Goal: Navigation & Orientation: Find specific page/section

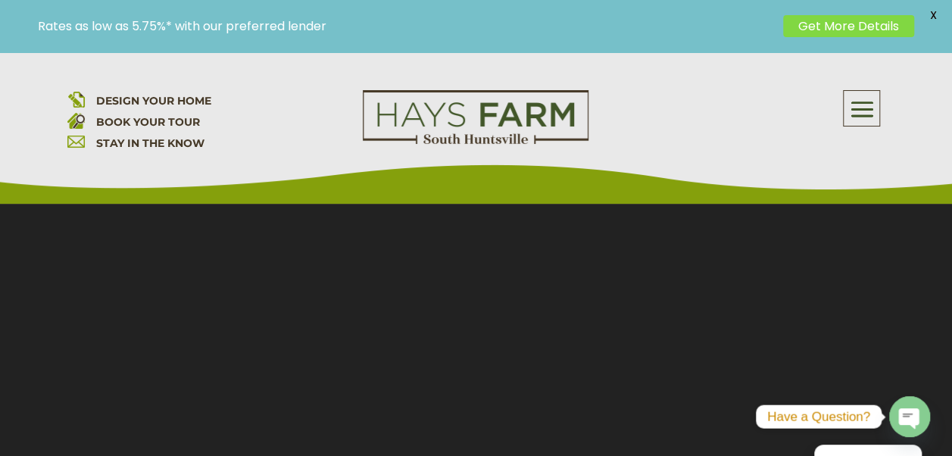
scroll to position [303, 0]
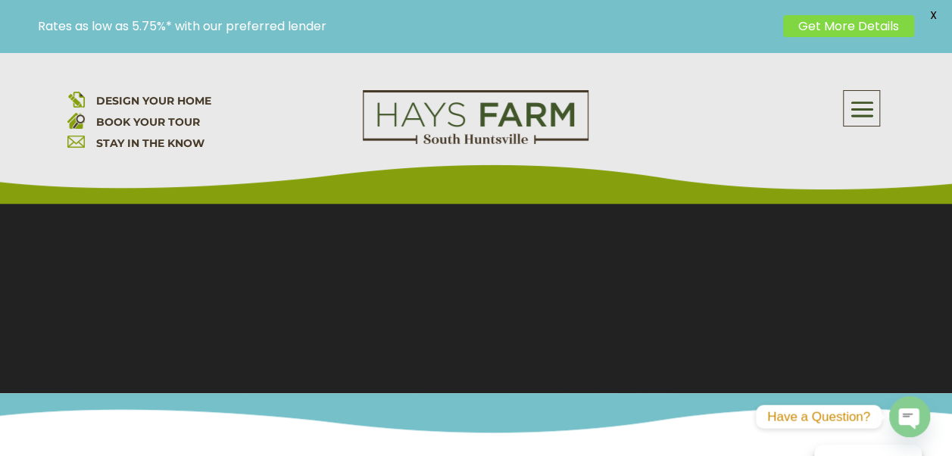
click at [859, 111] on span at bounding box center [862, 109] width 36 height 35
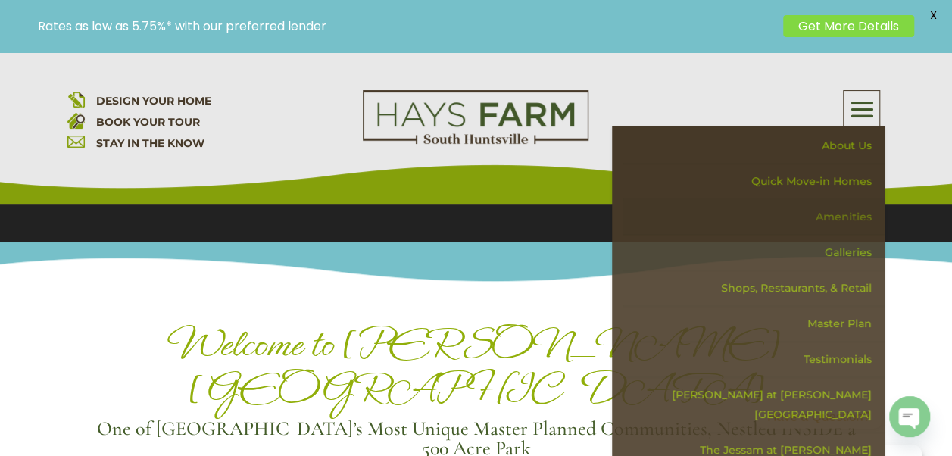
scroll to position [379, 0]
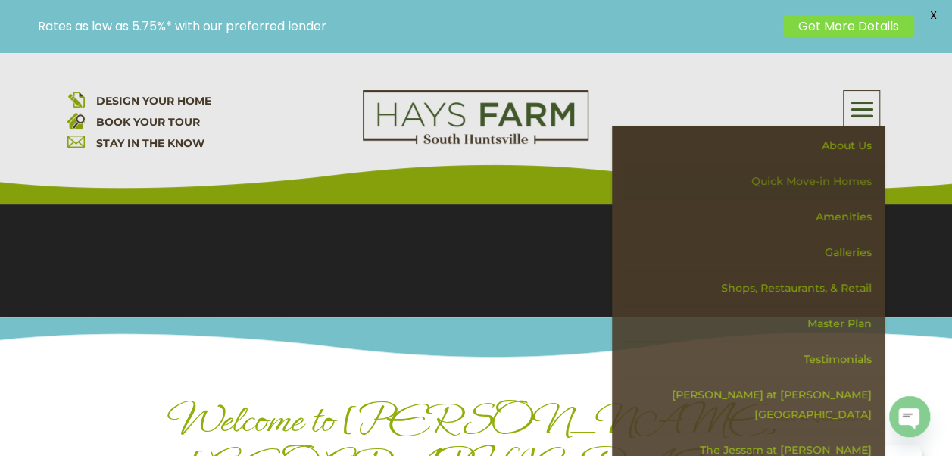
click at [813, 179] on link "Quick Move-in Homes" at bounding box center [753, 182] width 262 height 36
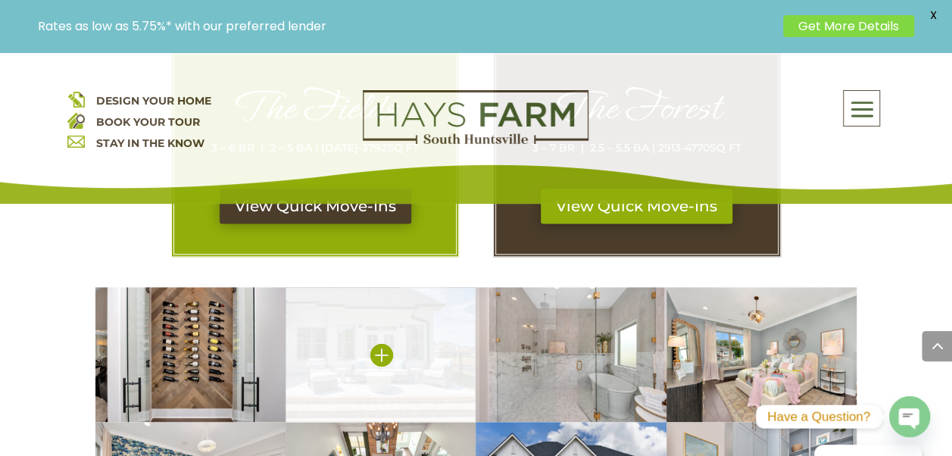
scroll to position [984, 0]
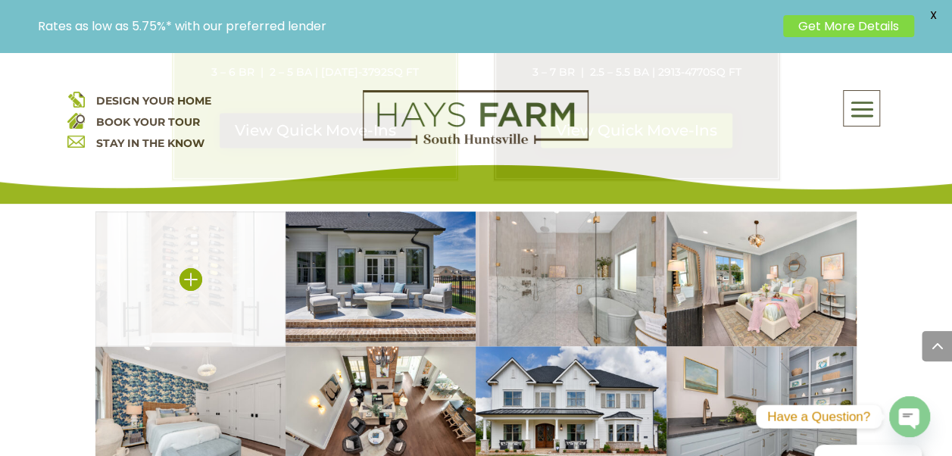
click at [211, 295] on img at bounding box center [190, 278] width 190 height 135
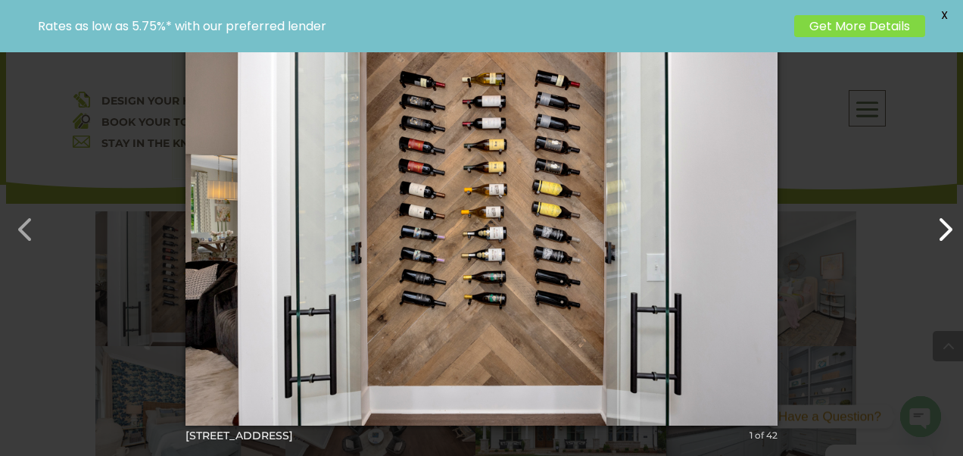
click at [950, 233] on button "button" at bounding box center [937, 222] width 36 height 36
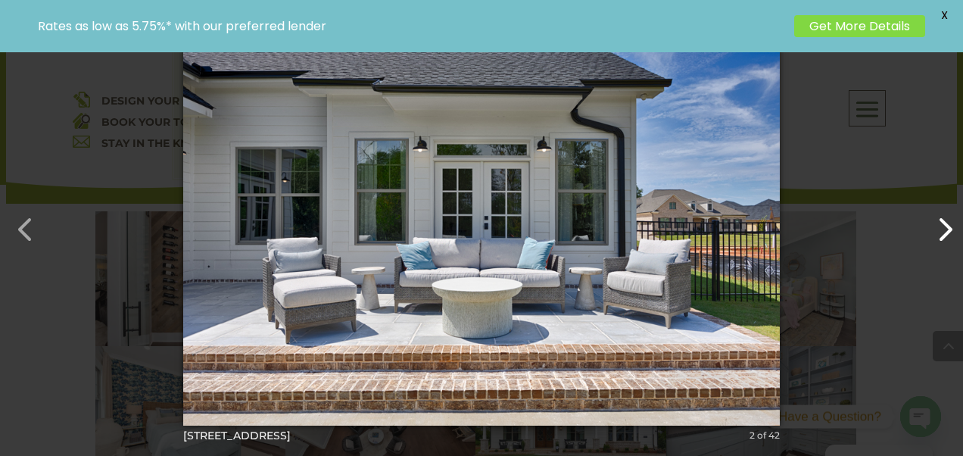
click at [945, 233] on button "button" at bounding box center [937, 222] width 36 height 36
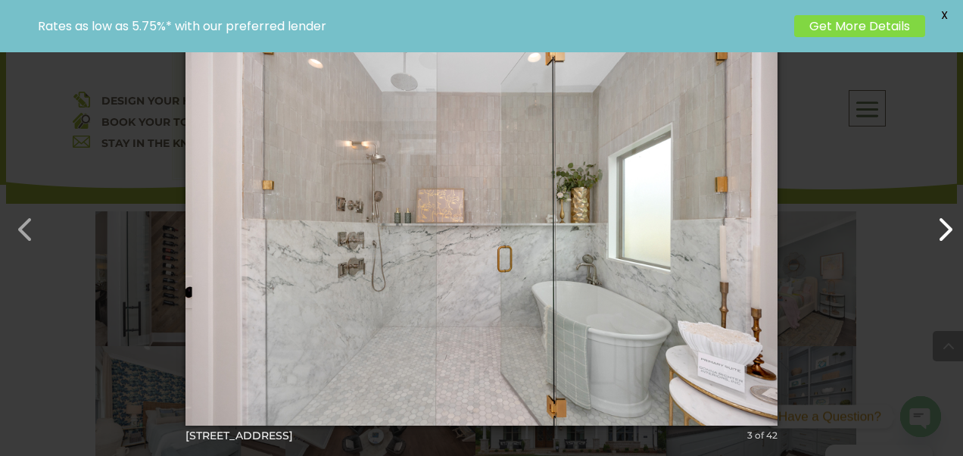
click at [944, 233] on button "button" at bounding box center [937, 222] width 36 height 36
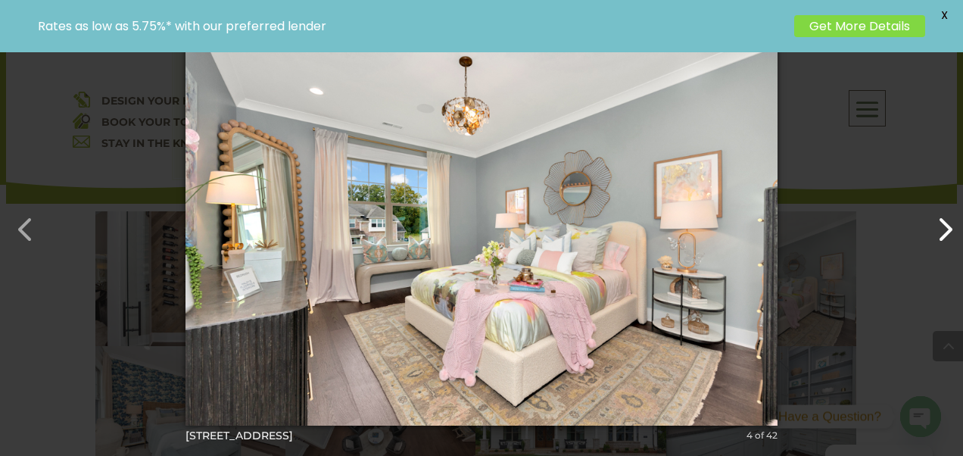
click at [944, 233] on button "button" at bounding box center [937, 222] width 36 height 36
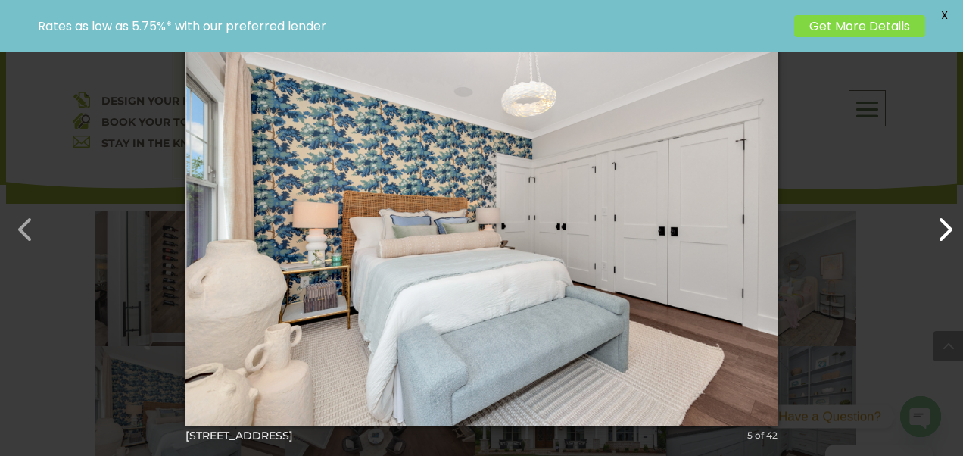
click at [944, 233] on button "button" at bounding box center [937, 222] width 36 height 36
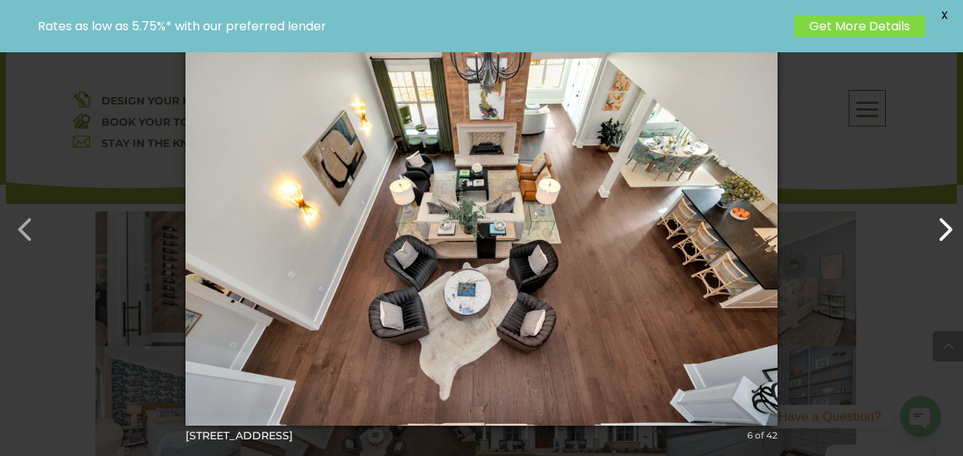
click at [944, 233] on button "button" at bounding box center [937, 222] width 36 height 36
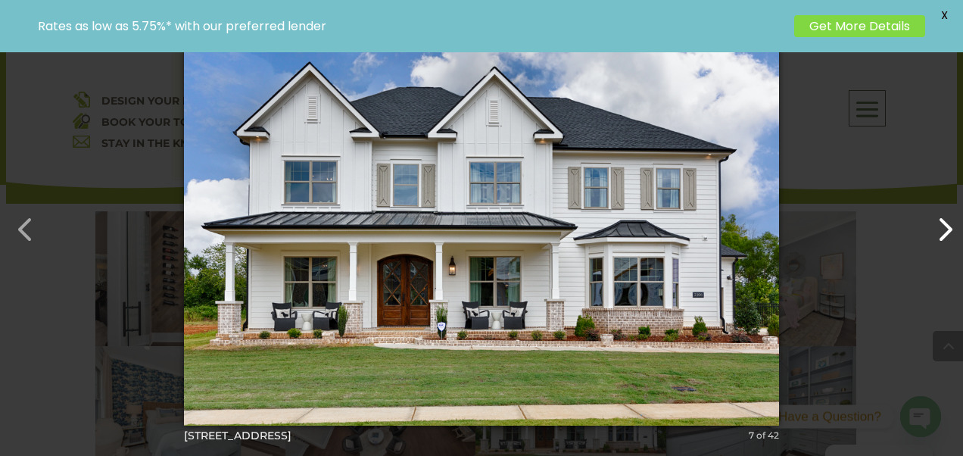
click at [944, 233] on button "button" at bounding box center [937, 222] width 36 height 36
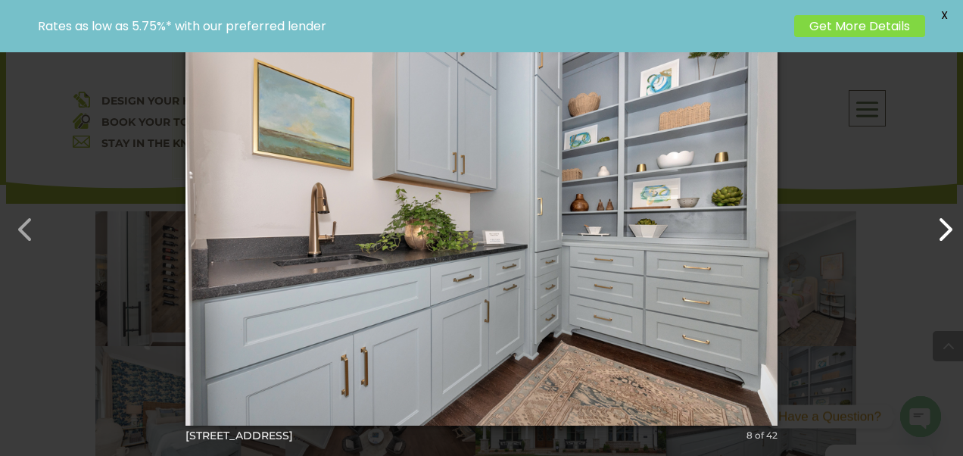
click at [944, 233] on button "button" at bounding box center [937, 222] width 36 height 36
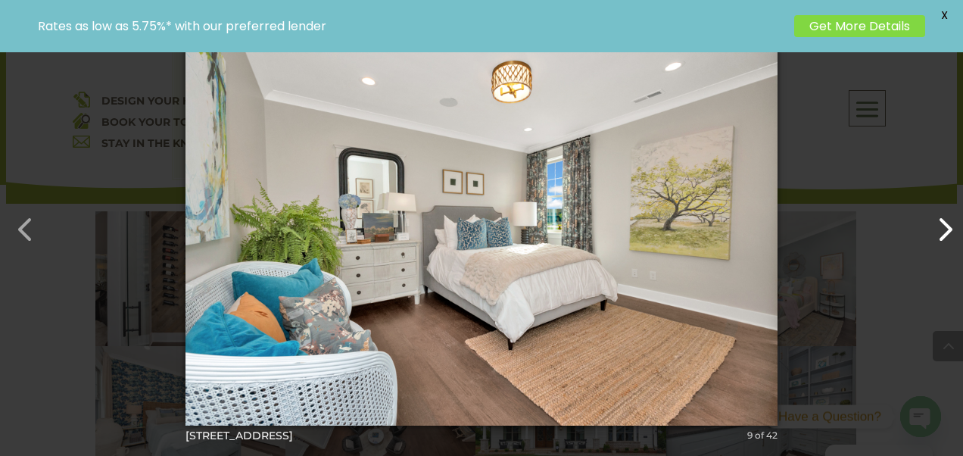
click at [944, 233] on button "button" at bounding box center [937, 222] width 36 height 36
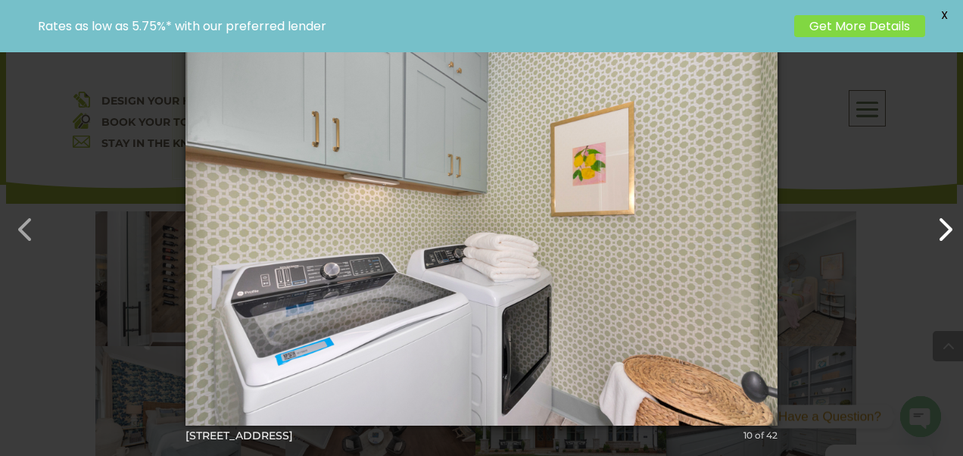
click at [944, 233] on button "button" at bounding box center [937, 222] width 36 height 36
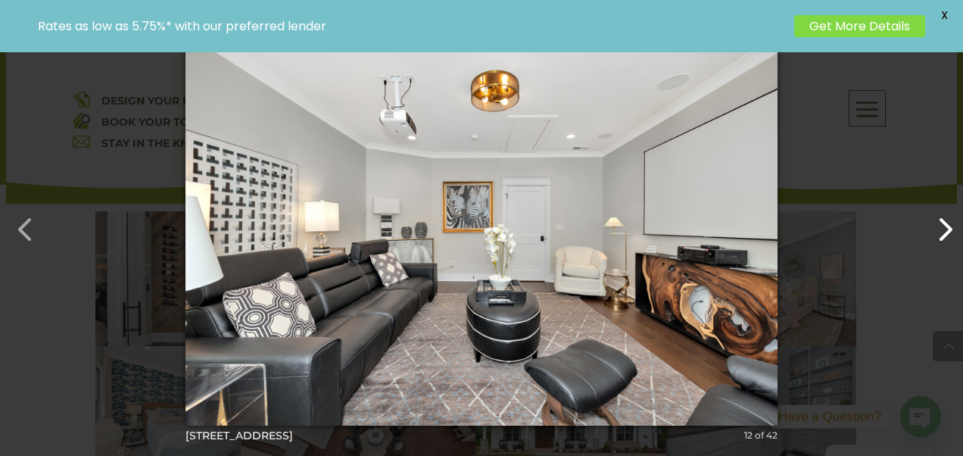
click at [944, 233] on button "button" at bounding box center [937, 222] width 36 height 36
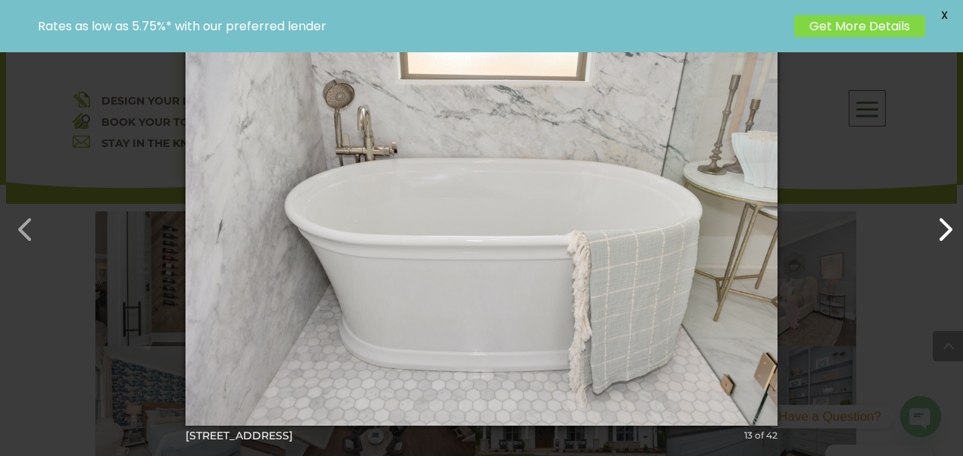
click at [944, 233] on button "button" at bounding box center [937, 222] width 36 height 36
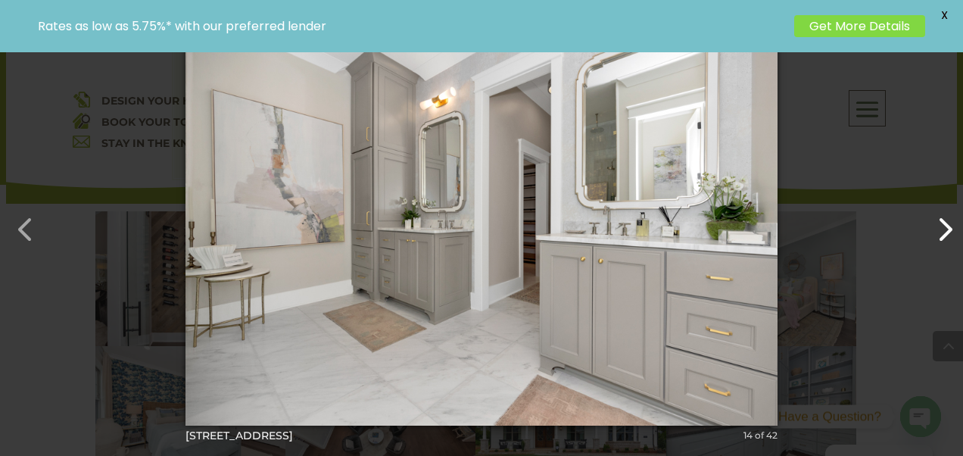
click at [944, 233] on button "button" at bounding box center [937, 222] width 36 height 36
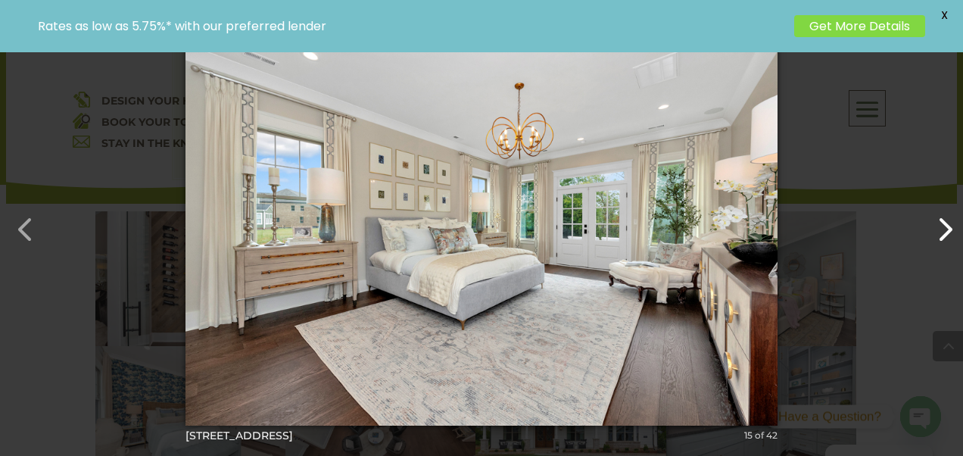
click at [944, 233] on button "button" at bounding box center [937, 222] width 36 height 36
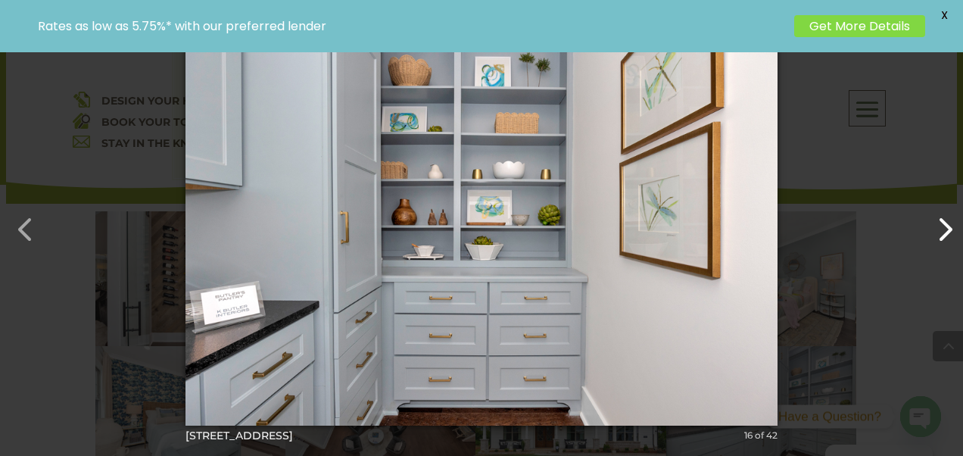
click at [944, 233] on button "button" at bounding box center [937, 222] width 36 height 36
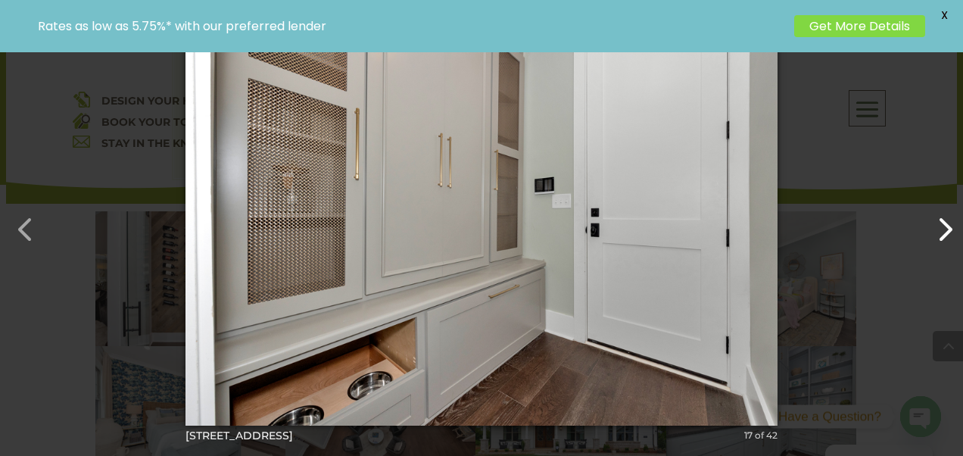
click at [944, 233] on button "button" at bounding box center [937, 222] width 36 height 36
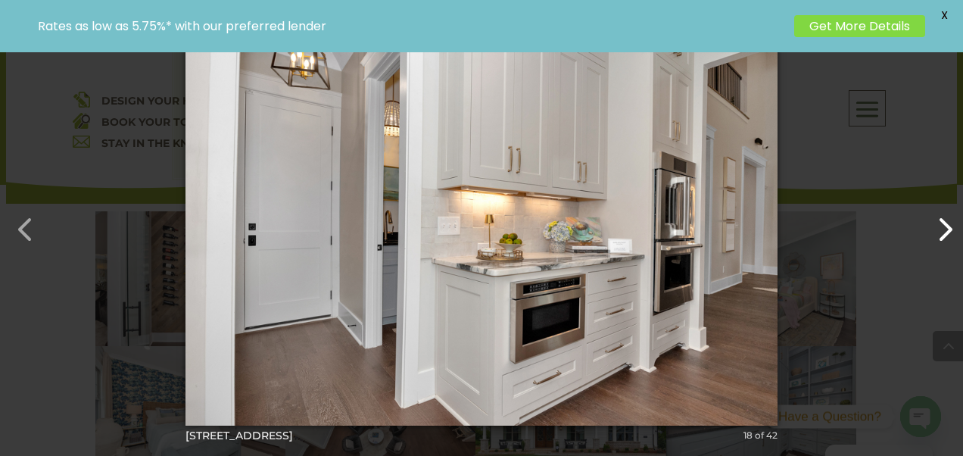
click at [944, 233] on button "button" at bounding box center [937, 222] width 36 height 36
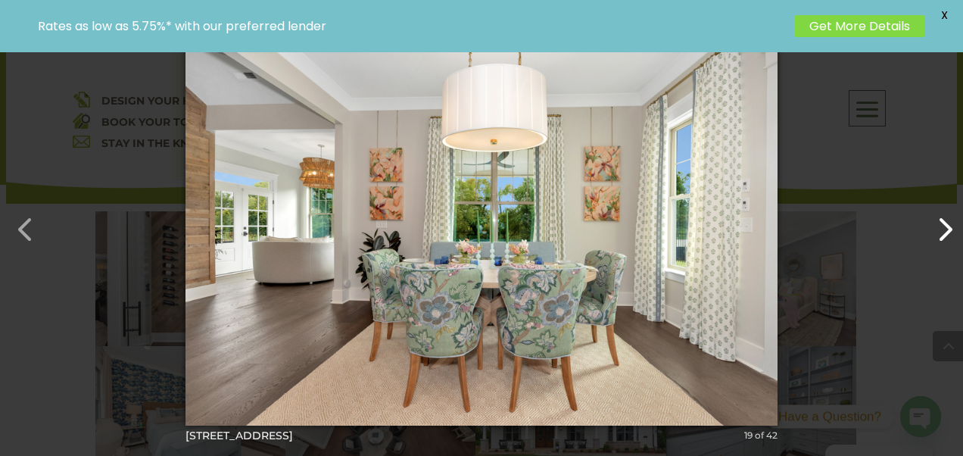
click at [944, 233] on button "button" at bounding box center [937, 222] width 36 height 36
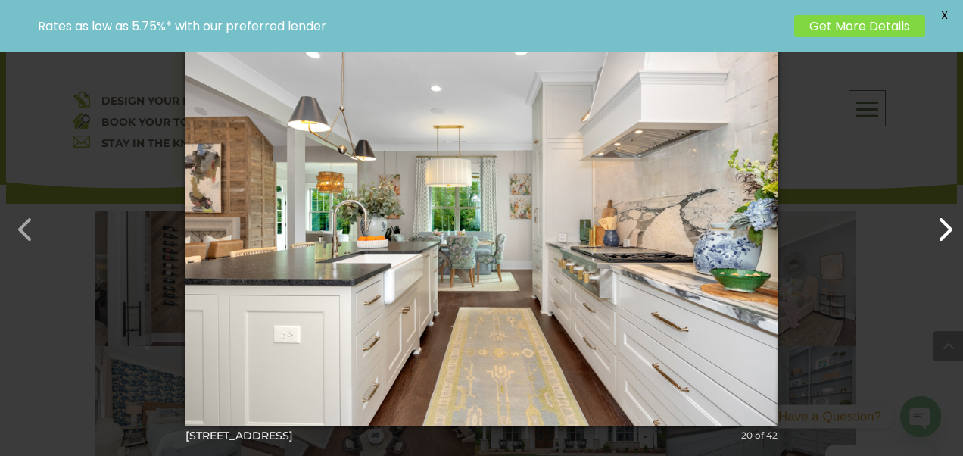
click at [944, 233] on button "button" at bounding box center [937, 222] width 36 height 36
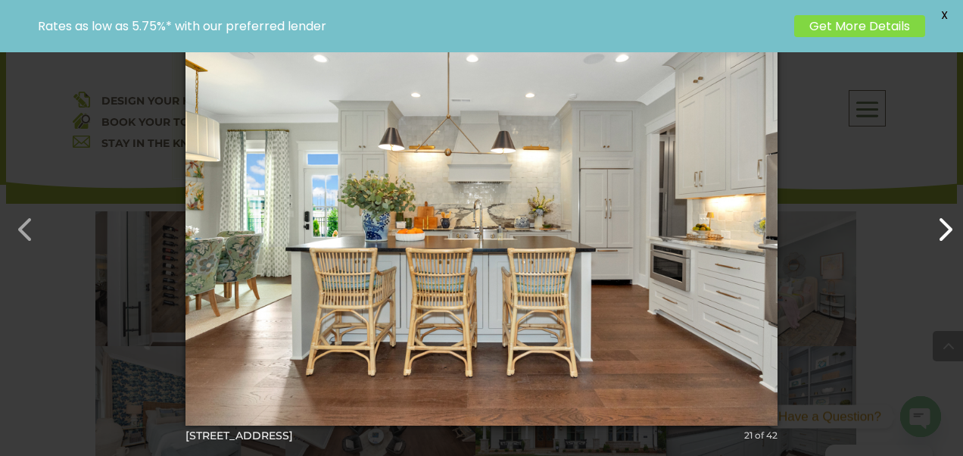
click at [944, 233] on button "button" at bounding box center [937, 222] width 36 height 36
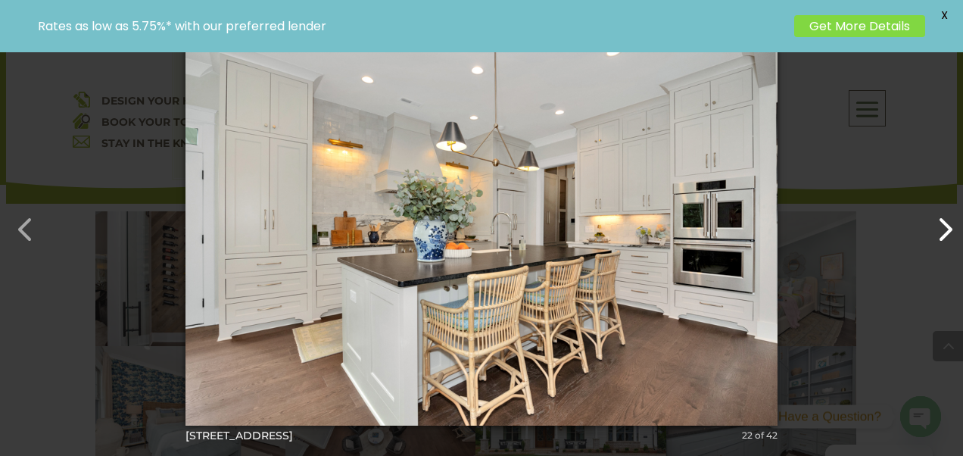
click at [944, 233] on button "button" at bounding box center [937, 222] width 36 height 36
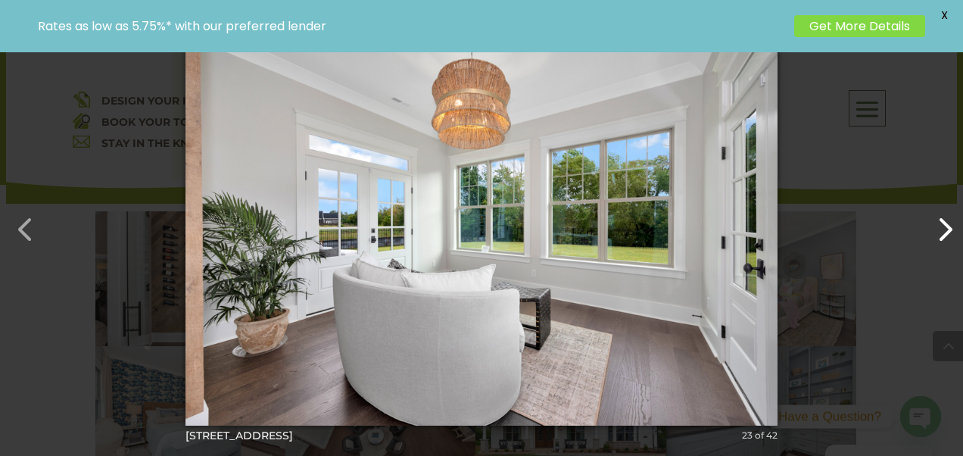
click at [944, 233] on button "button" at bounding box center [937, 222] width 36 height 36
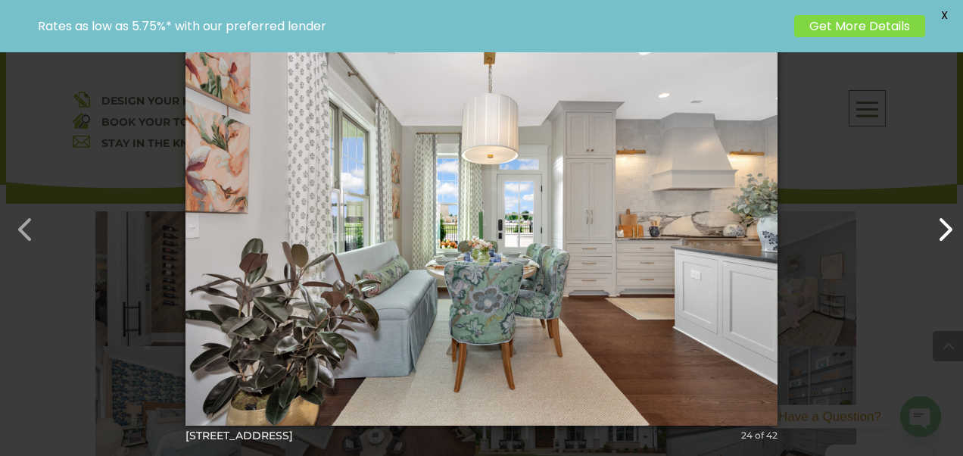
click at [944, 233] on button "button" at bounding box center [937, 222] width 36 height 36
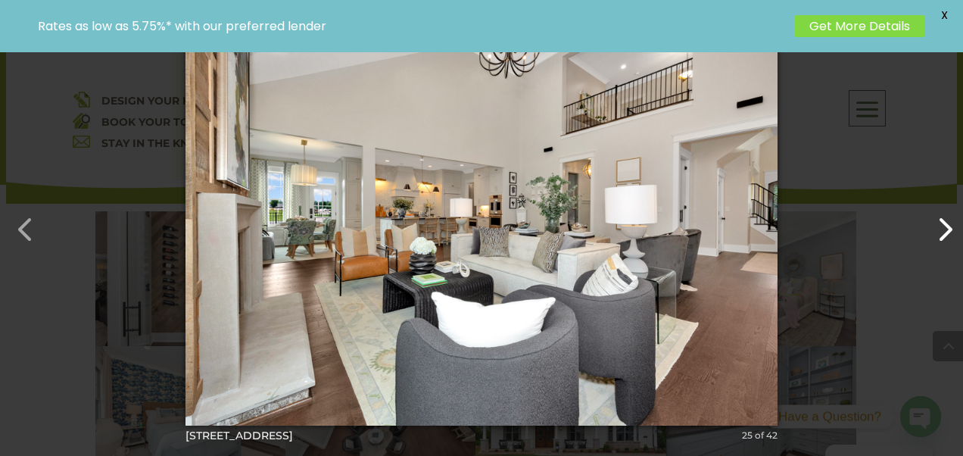
click at [944, 233] on button "button" at bounding box center [937, 222] width 36 height 36
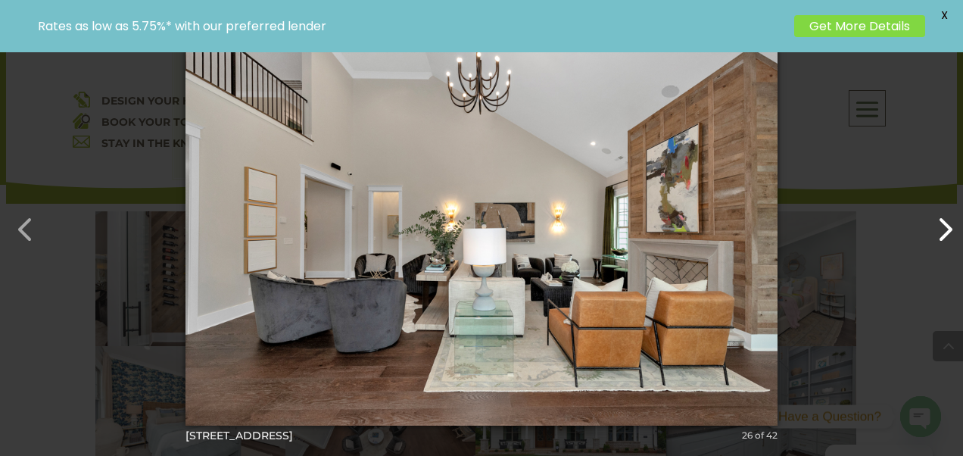
click at [944, 233] on button "button" at bounding box center [937, 222] width 36 height 36
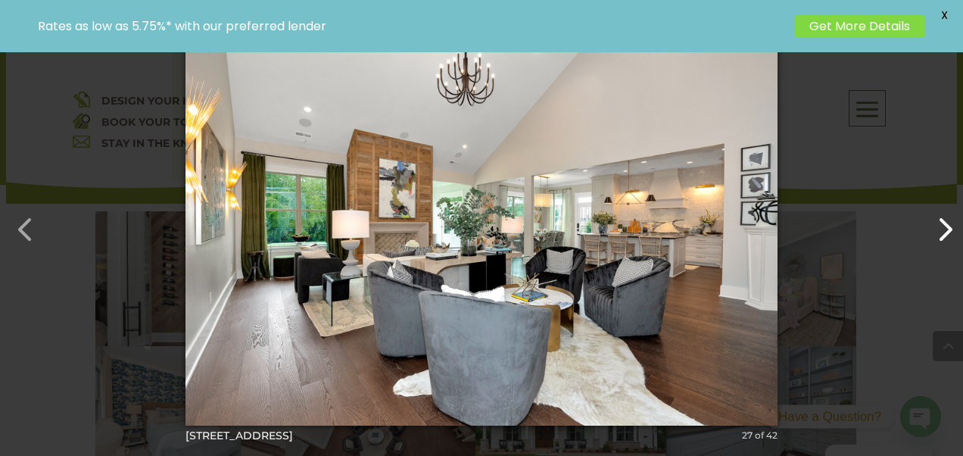
click at [944, 233] on button "button" at bounding box center [937, 222] width 36 height 36
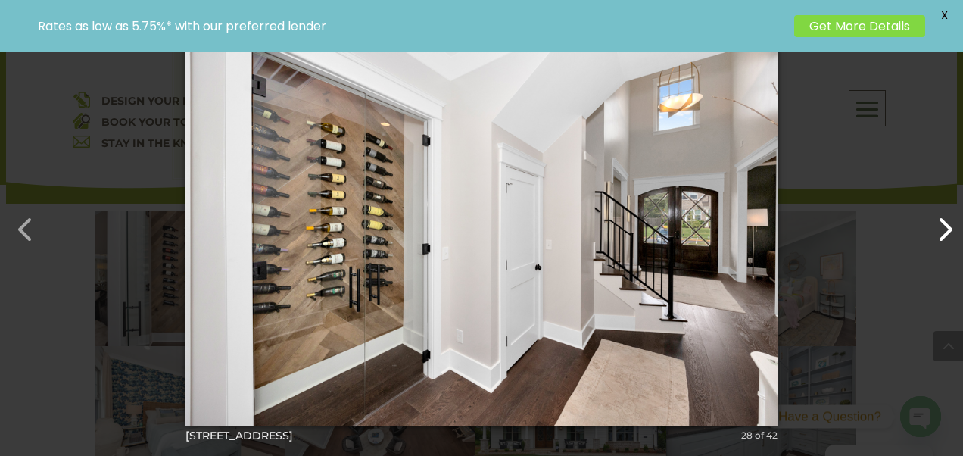
click at [944, 233] on button "button" at bounding box center [937, 222] width 36 height 36
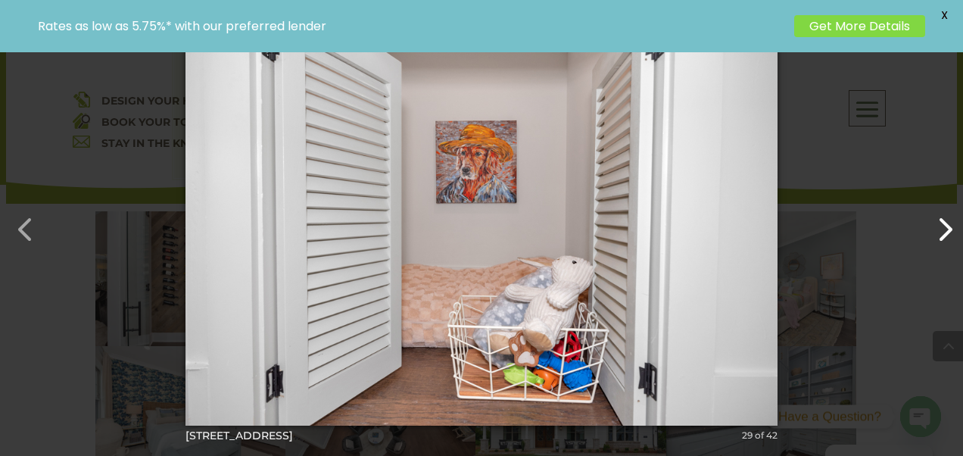
click at [944, 233] on button "button" at bounding box center [937, 222] width 36 height 36
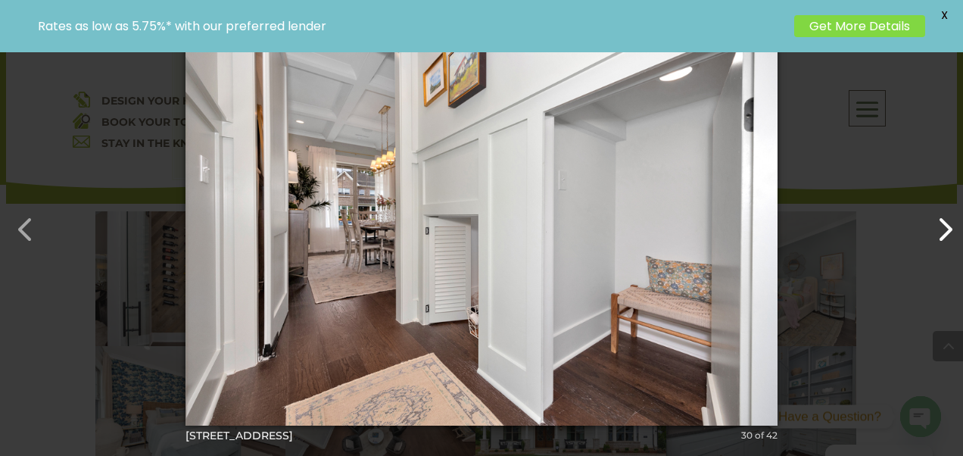
click at [944, 233] on button "button" at bounding box center [937, 222] width 36 height 36
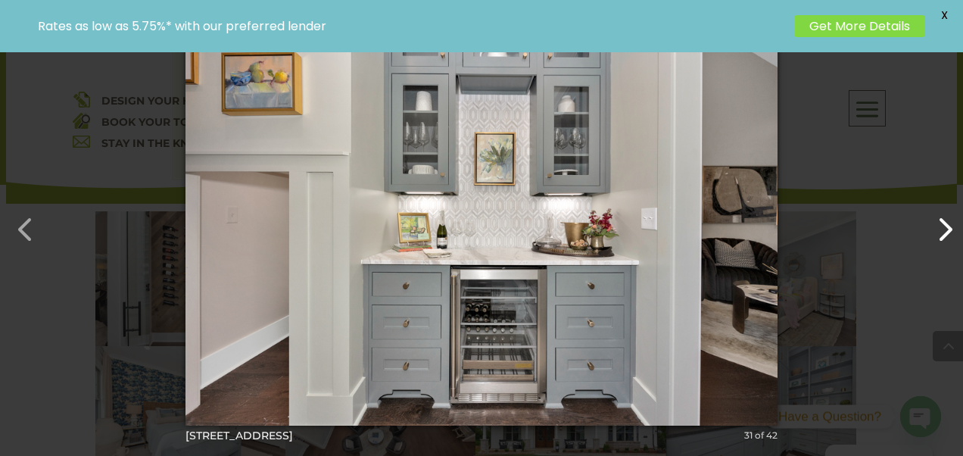
click at [944, 233] on button "button" at bounding box center [937, 222] width 36 height 36
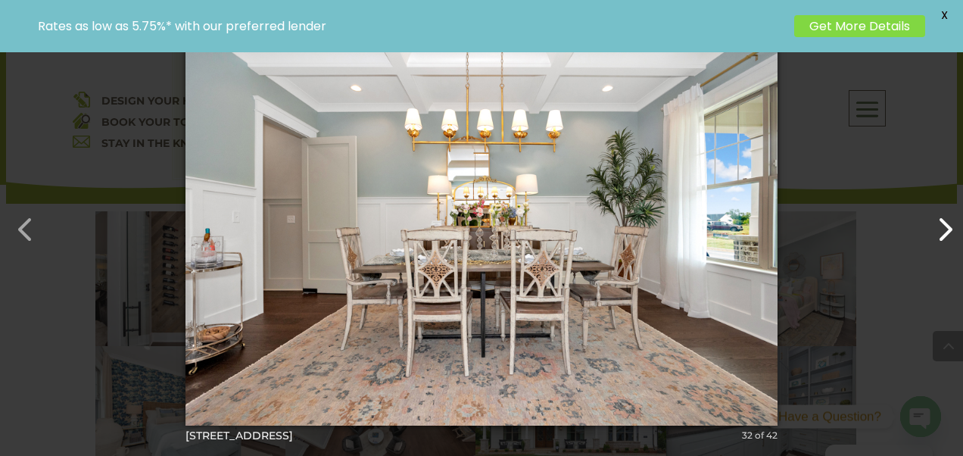
click at [944, 233] on button "button" at bounding box center [937, 222] width 36 height 36
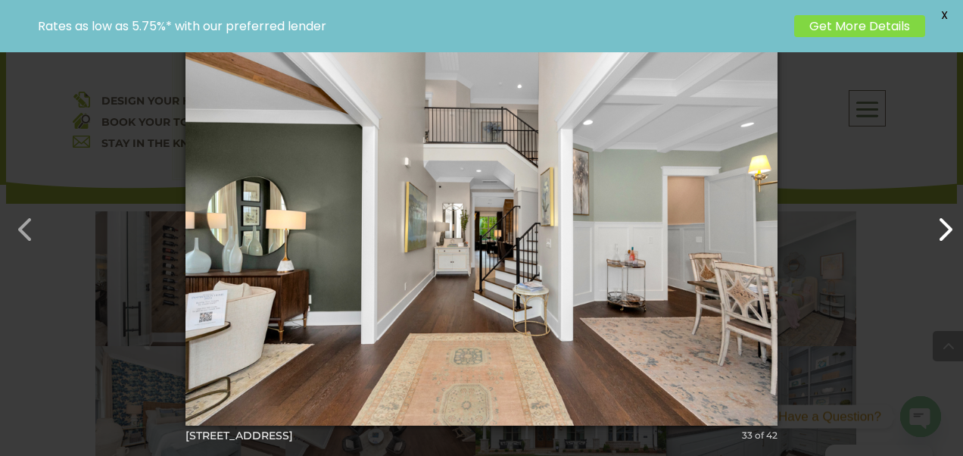
click at [944, 233] on button "button" at bounding box center [937, 222] width 36 height 36
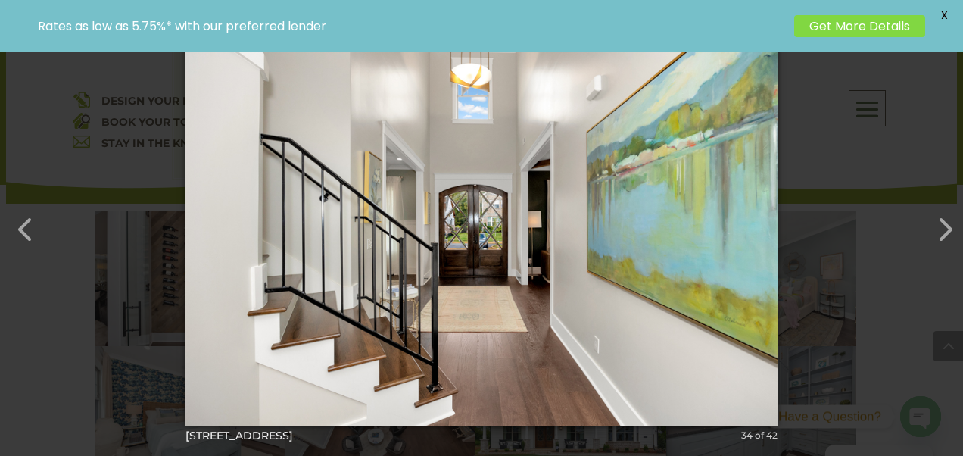
click at [947, 16] on span "X" at bounding box center [944, 15] width 23 height 23
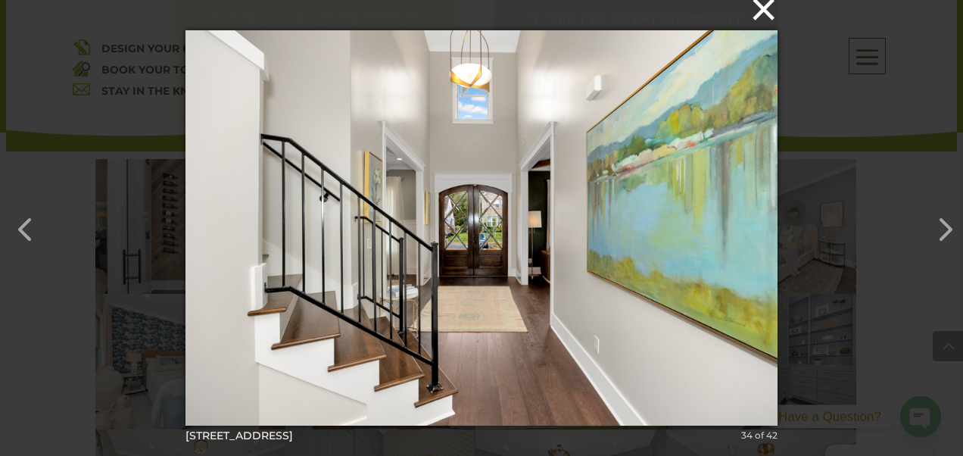
click at [768, 17] on button "×" at bounding box center [486, 8] width 593 height 33
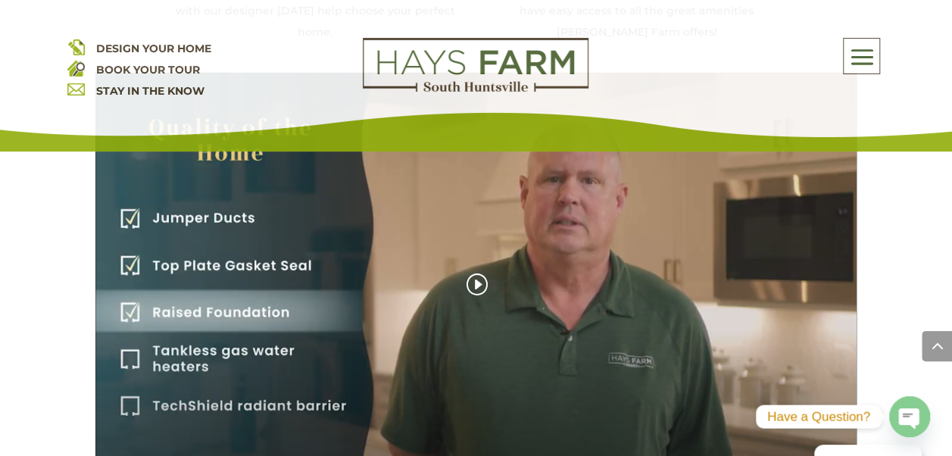
scroll to position [2196, 0]
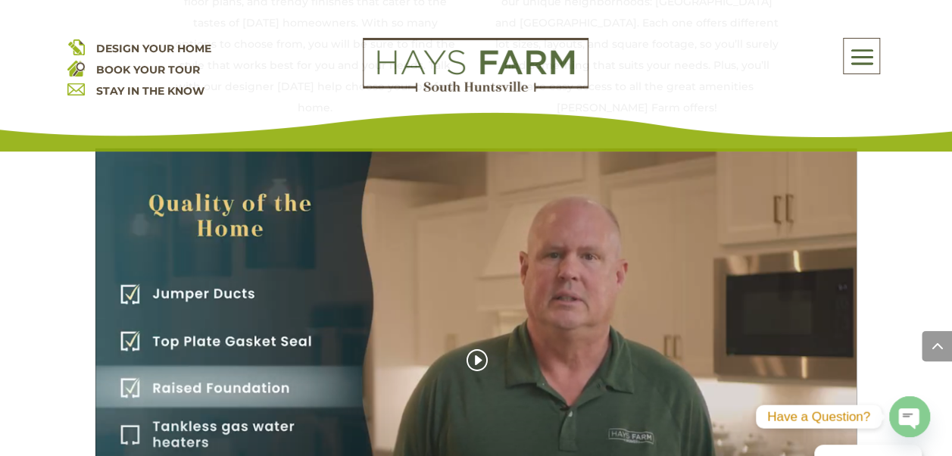
click at [474, 289] on div "The Quality of the Home" at bounding box center [476, 362] width 762 height 429
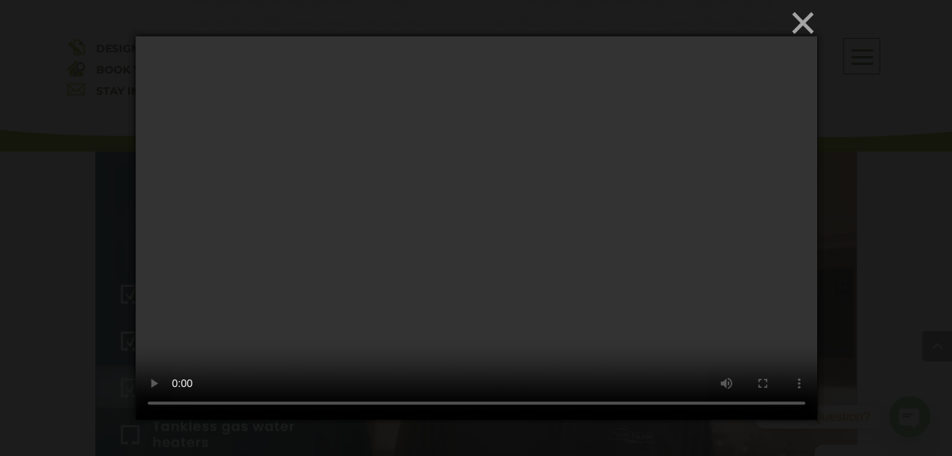
click at [803, 23] on button "×" at bounding box center [481, 22] width 682 height 33
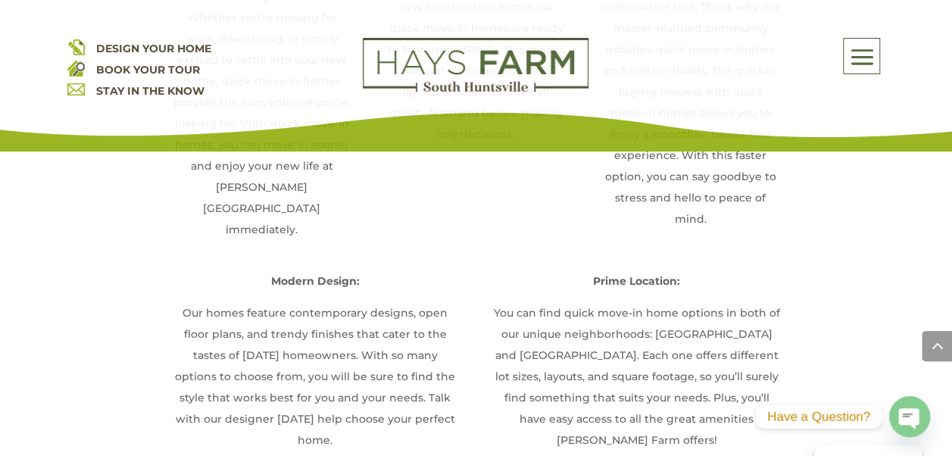
scroll to position [2015, 0]
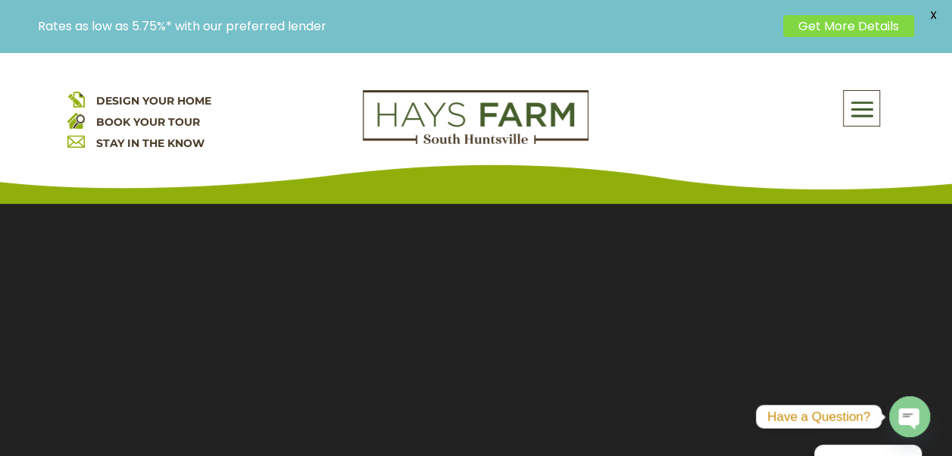
click at [866, 98] on span at bounding box center [862, 109] width 36 height 35
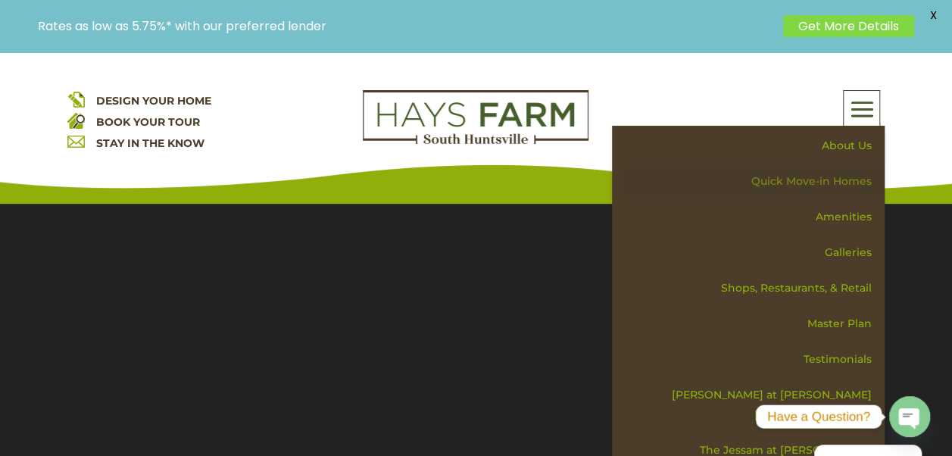
click at [801, 182] on link "Quick Move-in Homes" at bounding box center [753, 182] width 262 height 36
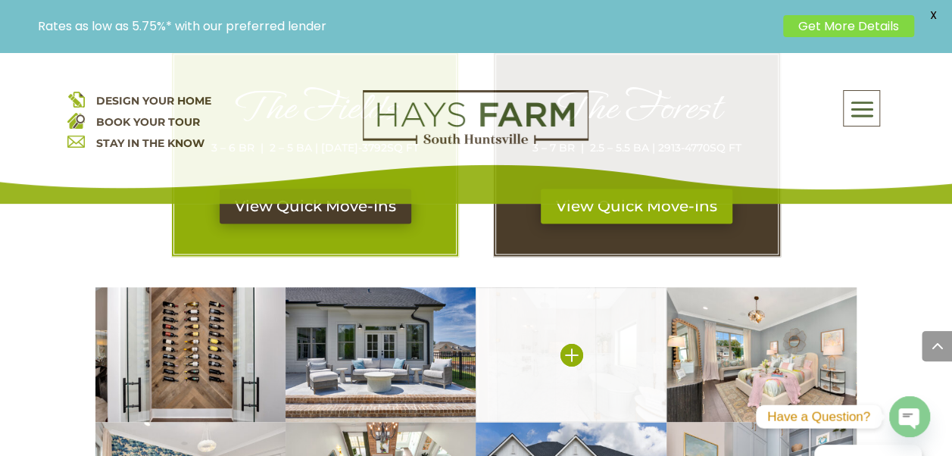
scroll to position [682, 0]
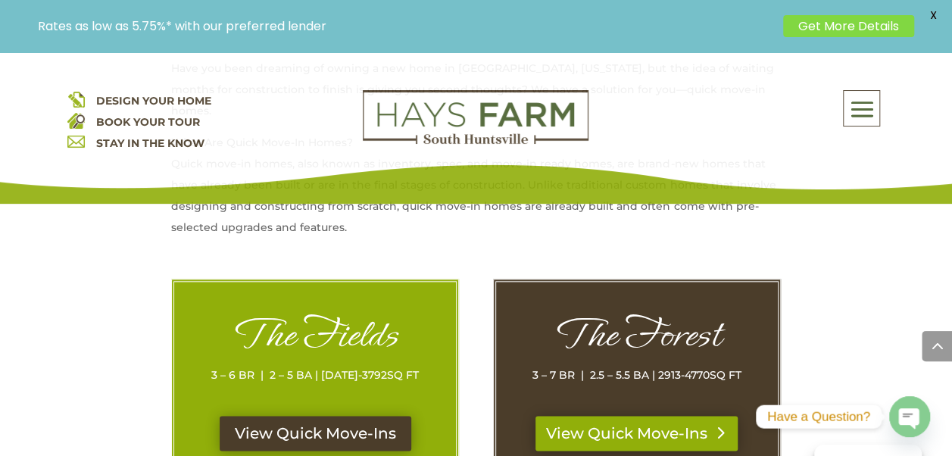
click at [619, 416] on link "View Quick Move-Ins" at bounding box center [636, 433] width 202 height 35
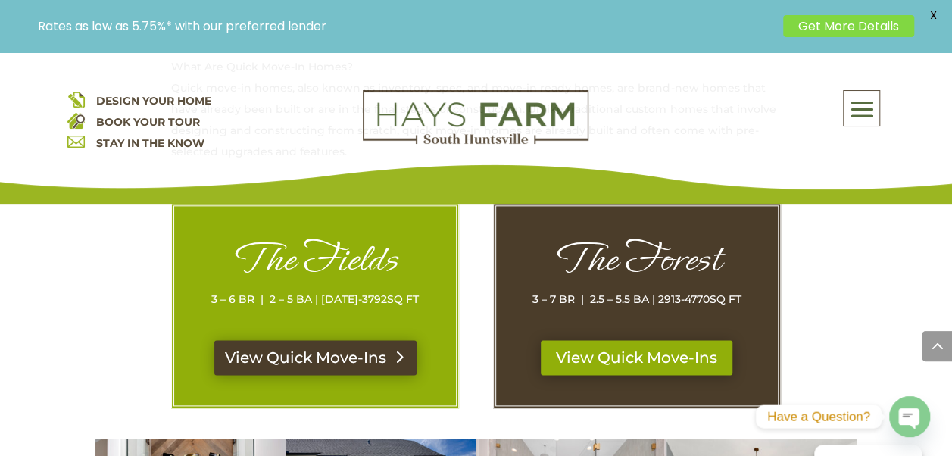
click at [341, 340] on link "View Quick Move-Ins" at bounding box center [315, 357] width 202 height 35
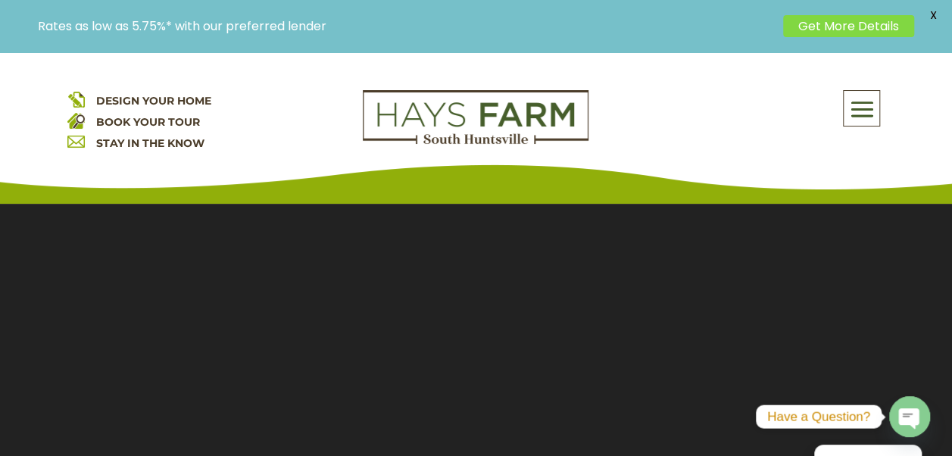
click at [142, 96] on span "DESIGN YOUR HOME" at bounding box center [153, 101] width 115 height 14
